Goal: Information Seeking & Learning: Learn about a topic

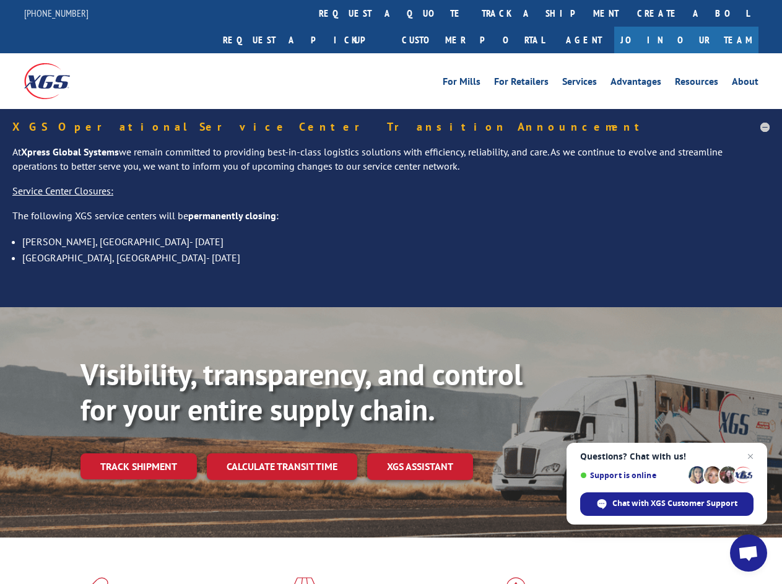
click at [391, 307] on div "Visibility, transparency, and control for your entire supply chain. Track shipm…" at bounding box center [391, 434] width 782 height 255
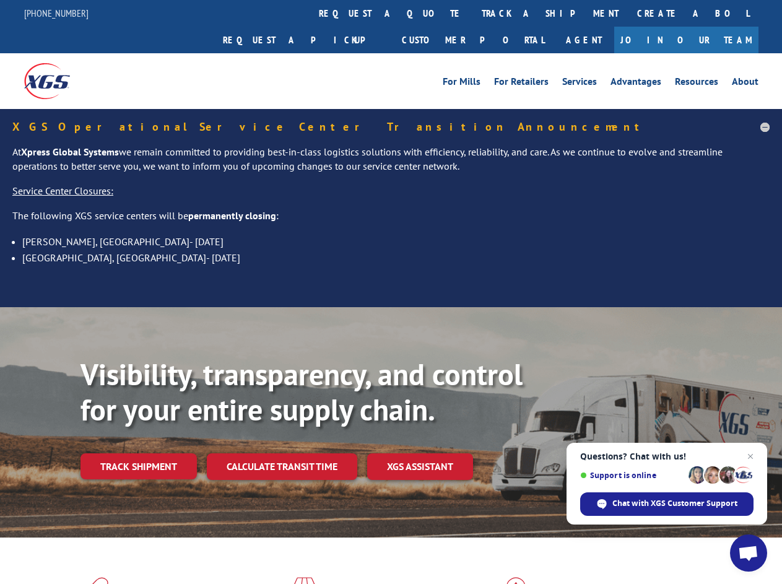
scroll to position [591, 0]
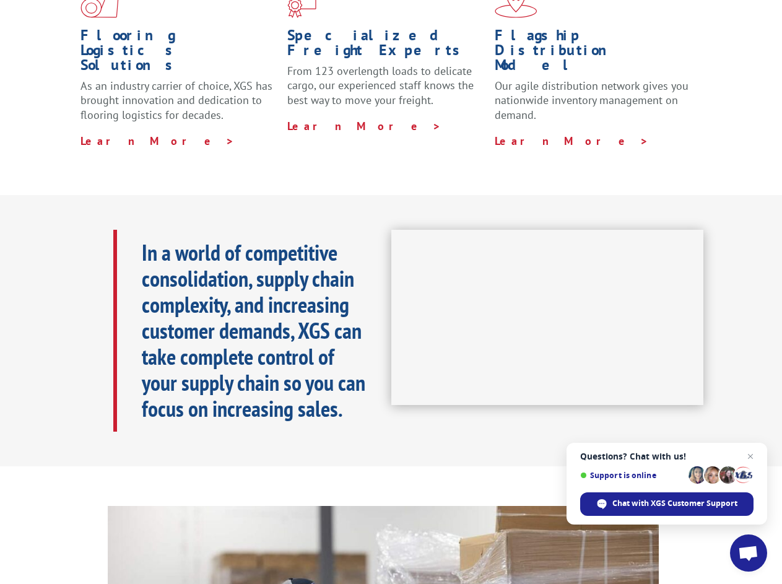
click at [749, 553] on span "Open chat" at bounding box center [748, 554] width 20 height 17
